Goal: Transaction & Acquisition: Purchase product/service

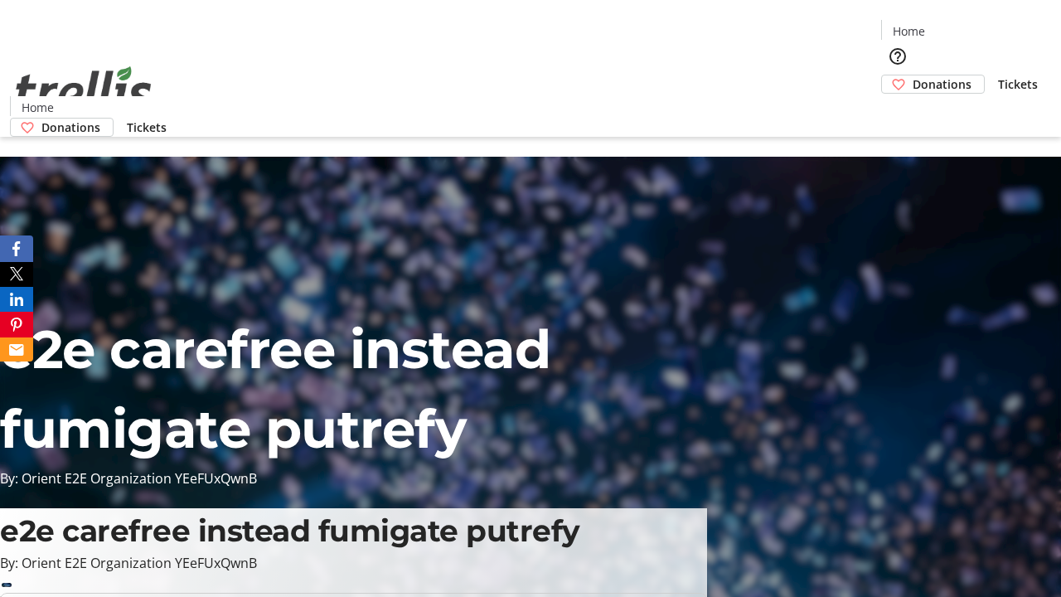
click at [913, 75] on span "Donations" at bounding box center [942, 83] width 59 height 17
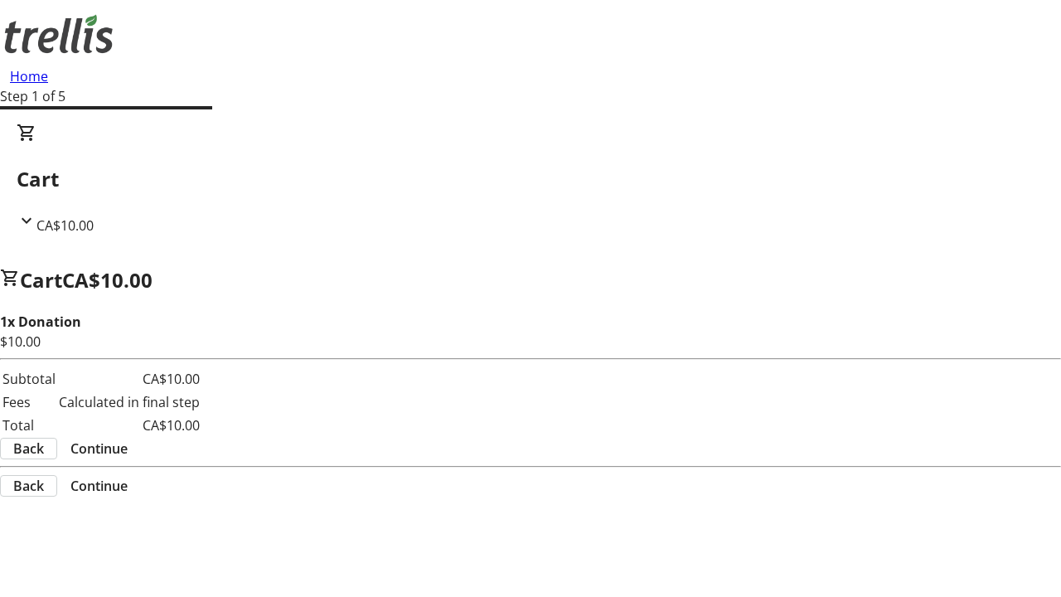
select select "CA"
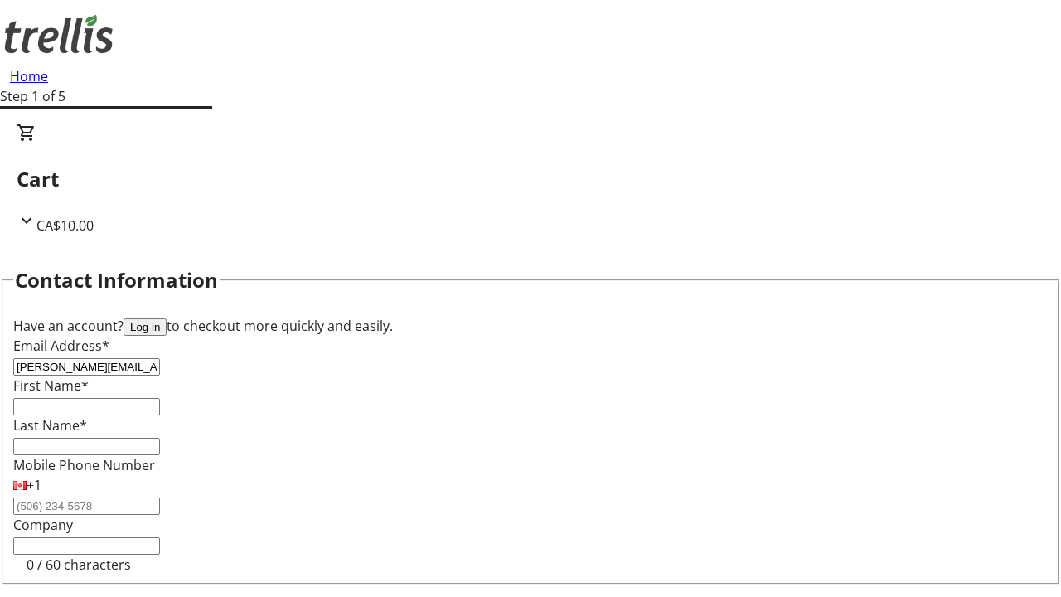
type input "[PERSON_NAME][EMAIL_ADDRESS][DOMAIN_NAME]"
type input "[PERSON_NAME]"
type input "[STREET_ADDRESS][PERSON_NAME]"
type input "Kelowna"
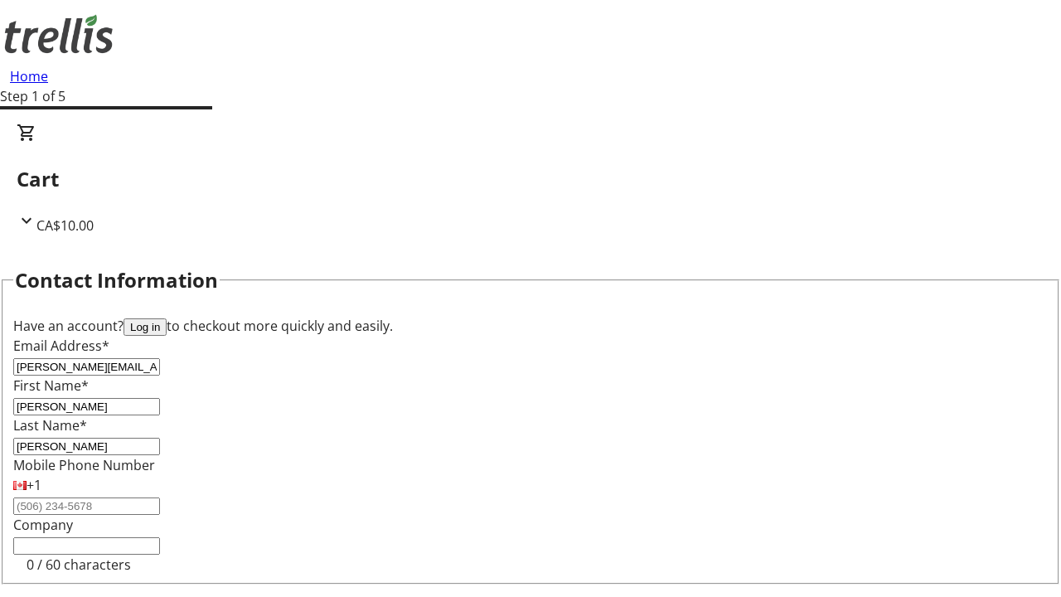
select select "BC"
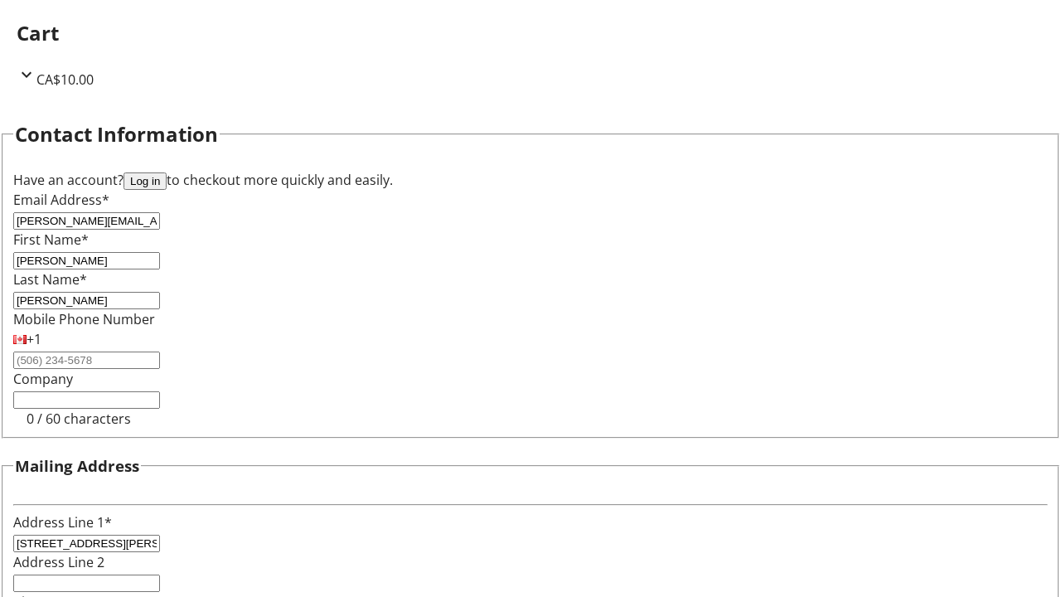
type input "Kelowna"
type input "V1Y 0C2"
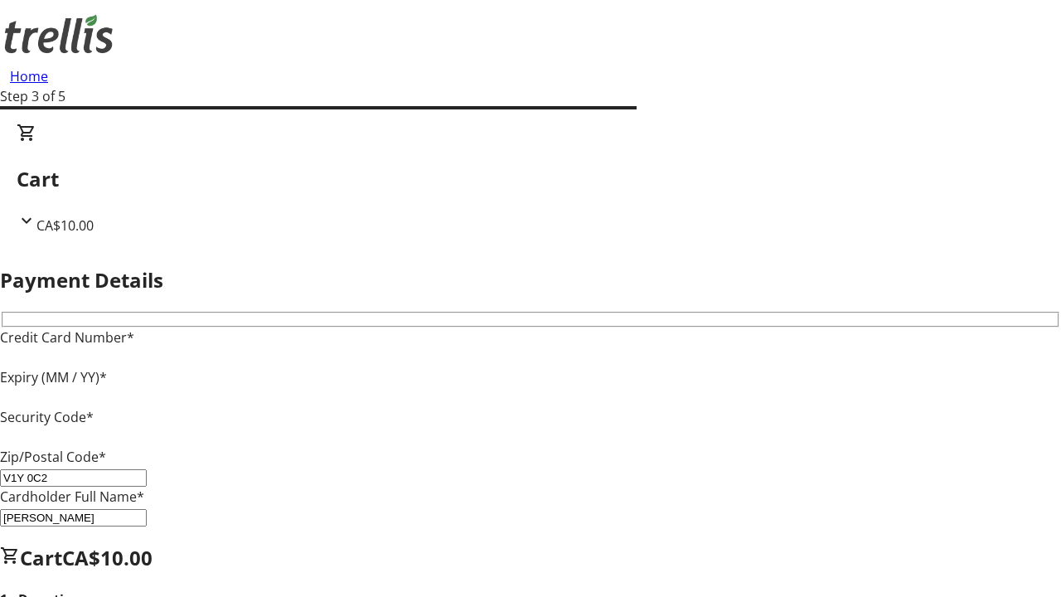
type input "V1Y 0C2"
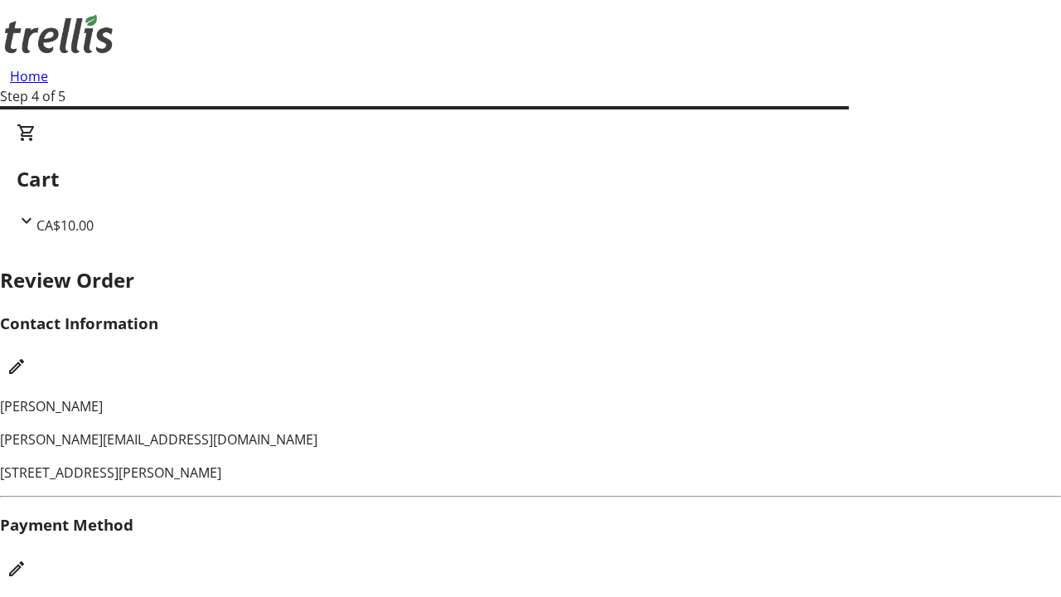
checkbox input "false"
